Goal: Information Seeking & Learning: Learn about a topic

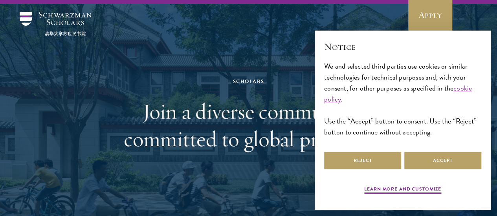
scroll to position [18, 0]
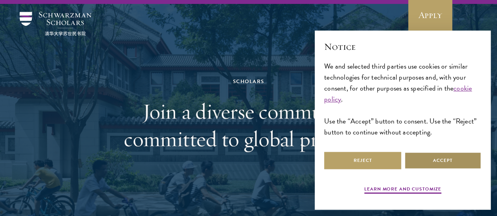
click at [412, 154] on button "Accept" at bounding box center [442, 161] width 77 height 18
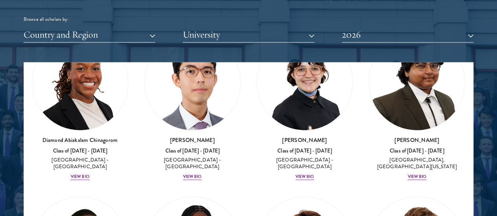
scroll to position [230, 0]
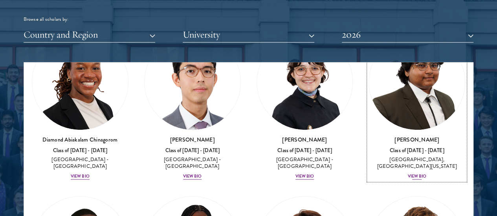
click at [407, 174] on div "View Bio" at bounding box center [416, 177] width 19 height 6
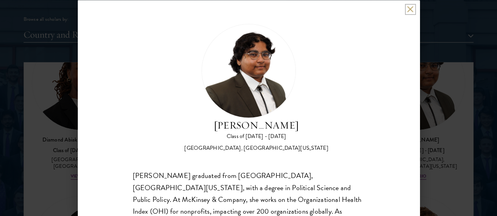
click at [412, 9] on button at bounding box center [410, 9] width 7 height 7
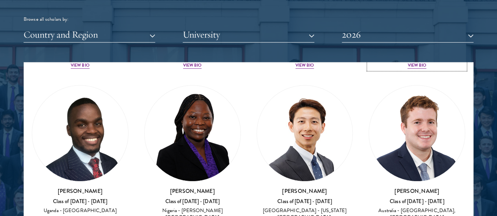
scroll to position [344, 0]
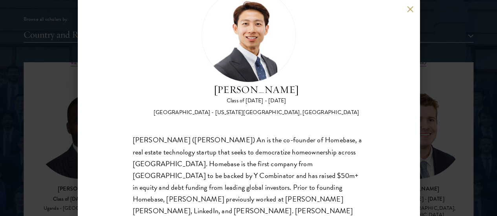
scroll to position [28, 0]
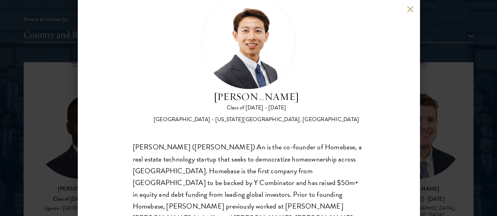
click at [407, 9] on button at bounding box center [410, 9] width 7 height 7
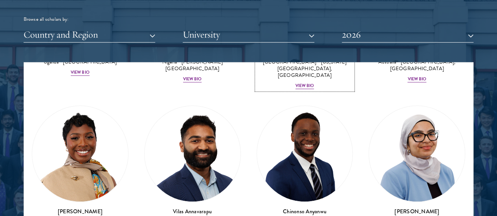
scroll to position [490, 0]
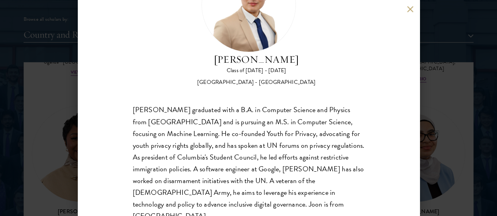
scroll to position [66, 0]
click at [412, 10] on button at bounding box center [410, 9] width 7 height 7
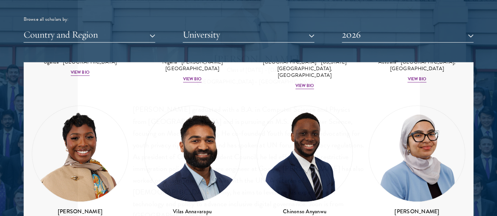
scroll to position [486, 0]
